Goal: Check status

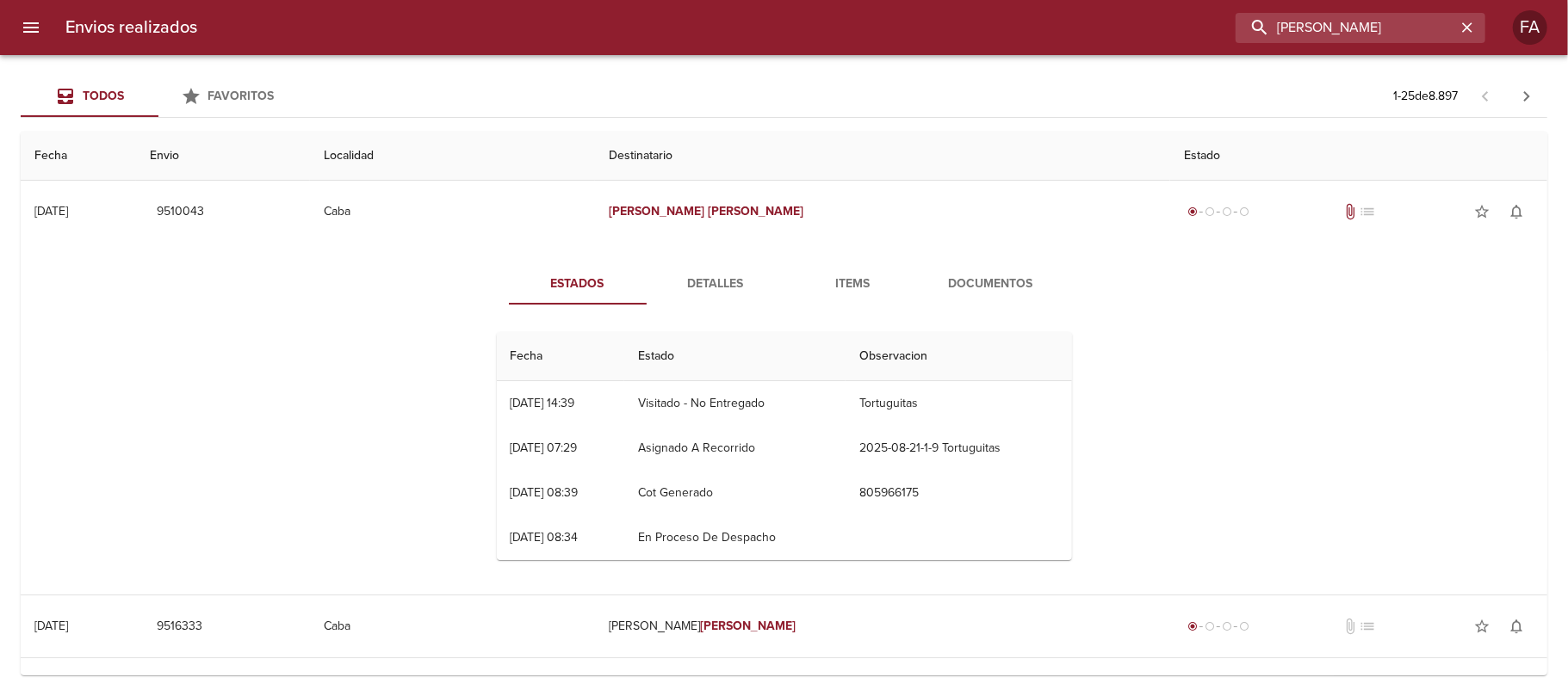
click at [1425, 33] on input "MIKAELIAN LUIS" at bounding box center [1345, 28] width 221 height 30
drag, startPoint x: 0, startPoint y: 0, endPoint x: 1425, endPoint y: 33, distance: 1425.4
click at [1425, 33] on input "MIKAELIAN LUIS" at bounding box center [1345, 28] width 221 height 30
paste input "Julian Yacosa"
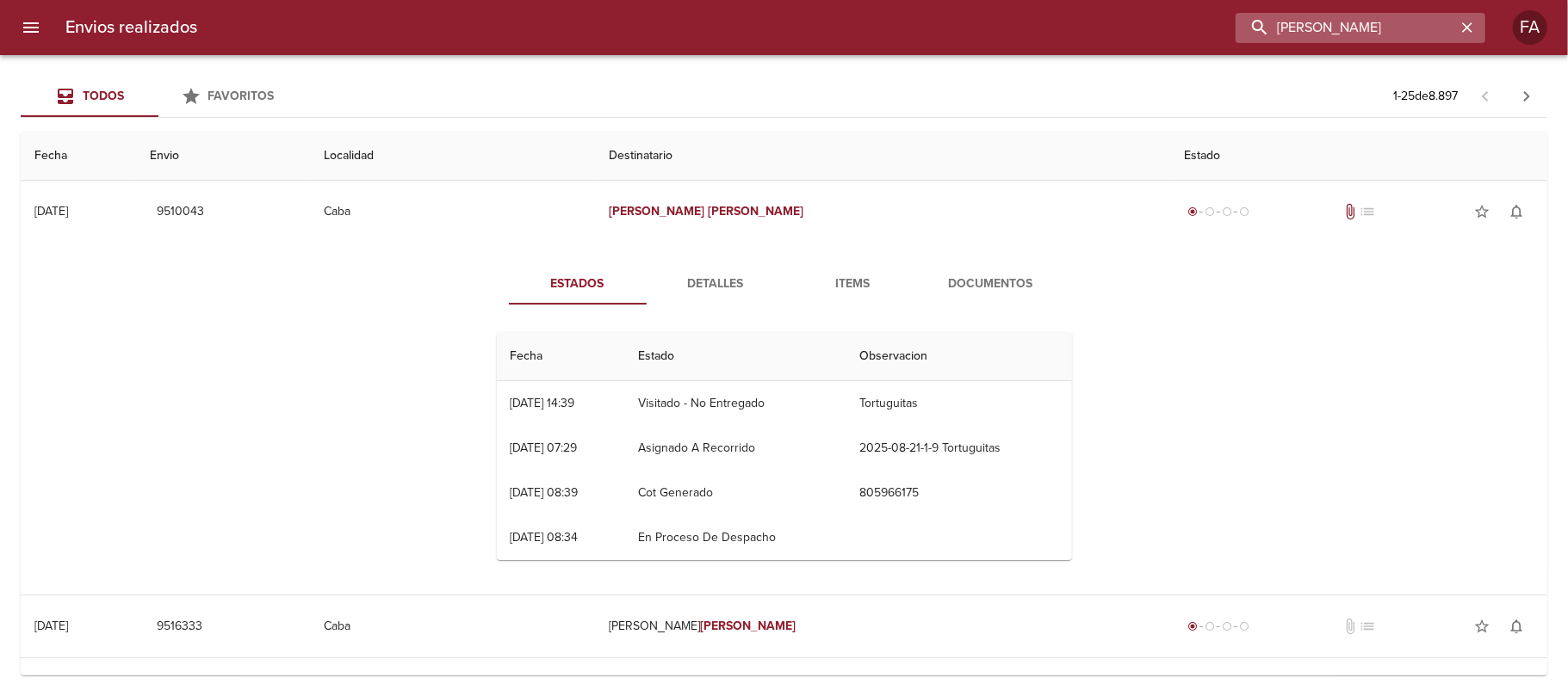
type input "Julian Yacosa"
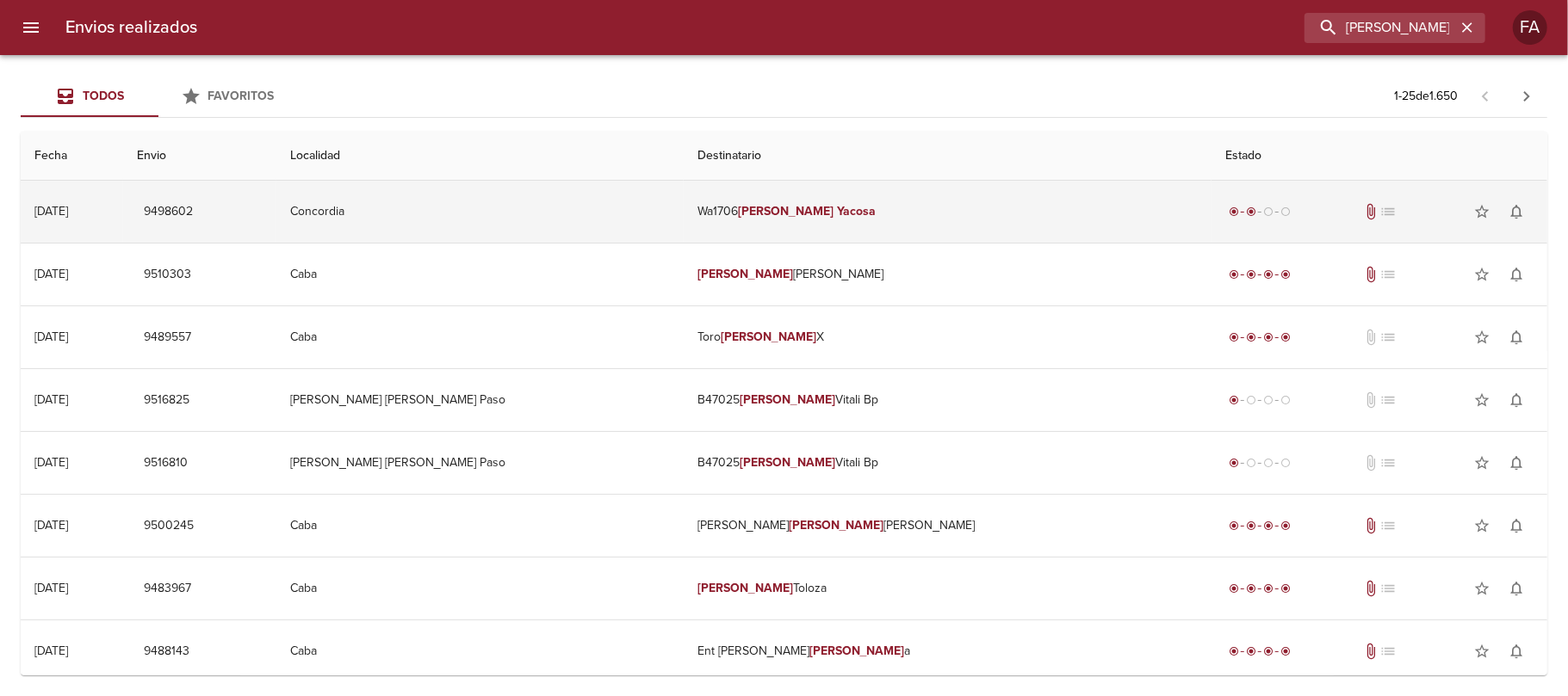
click at [957, 239] on td "Wa1706 Julian Yacosa" at bounding box center [947, 211] width 528 height 62
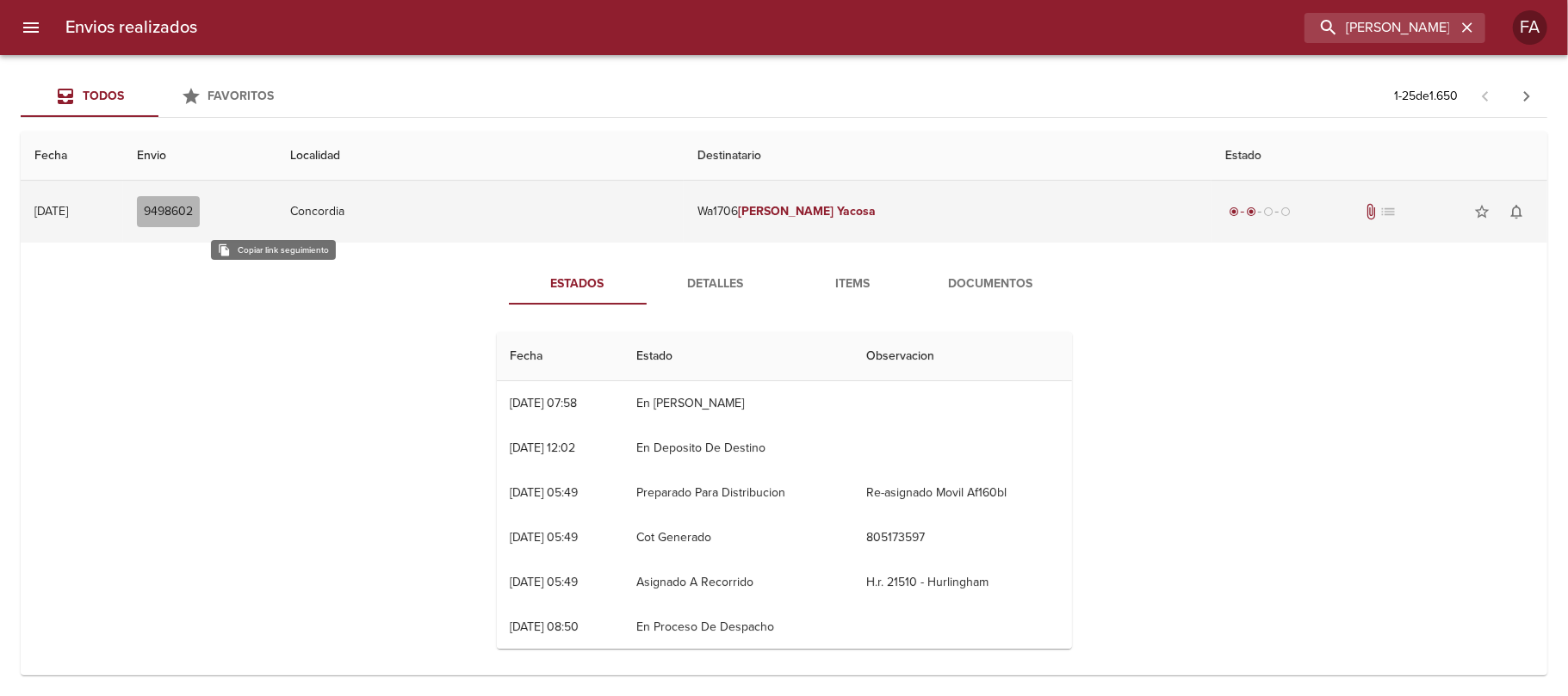
click at [193, 207] on span "9498602" at bounding box center [168, 212] width 49 height 22
